Goal: Connect with others: Connect with other users

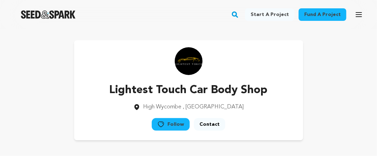
click at [174, 125] on link "Follow" at bounding box center [171, 124] width 38 height 13
